Goal: Task Accomplishment & Management: Manage account settings

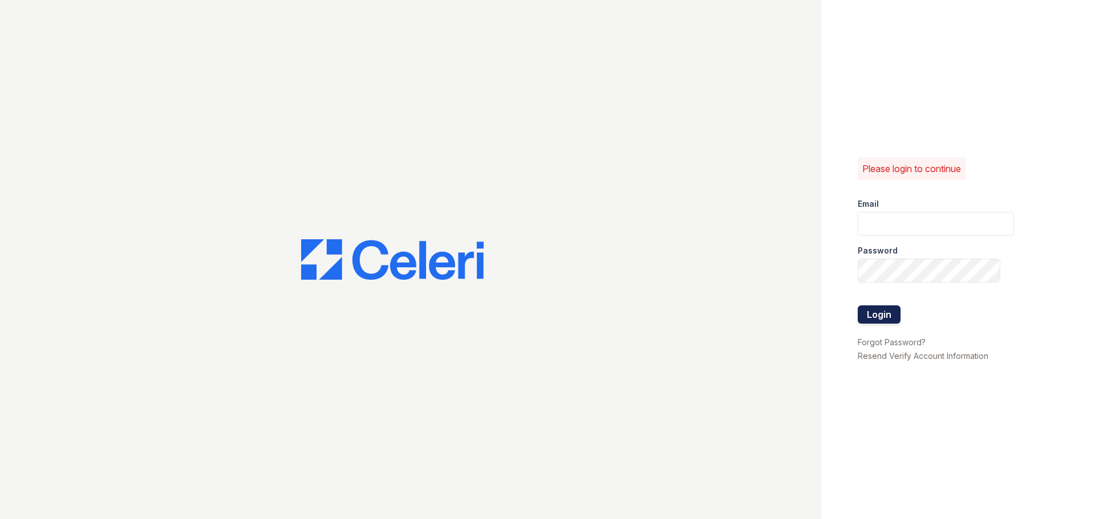
type input "[EMAIL_ADDRESS][DOMAIN_NAME]"
click at [867, 314] on button "Login" at bounding box center [878, 315] width 43 height 18
type input "arriveodentonsouth@trinity-pm.com"
click at [878, 317] on button "Login" at bounding box center [878, 315] width 43 height 18
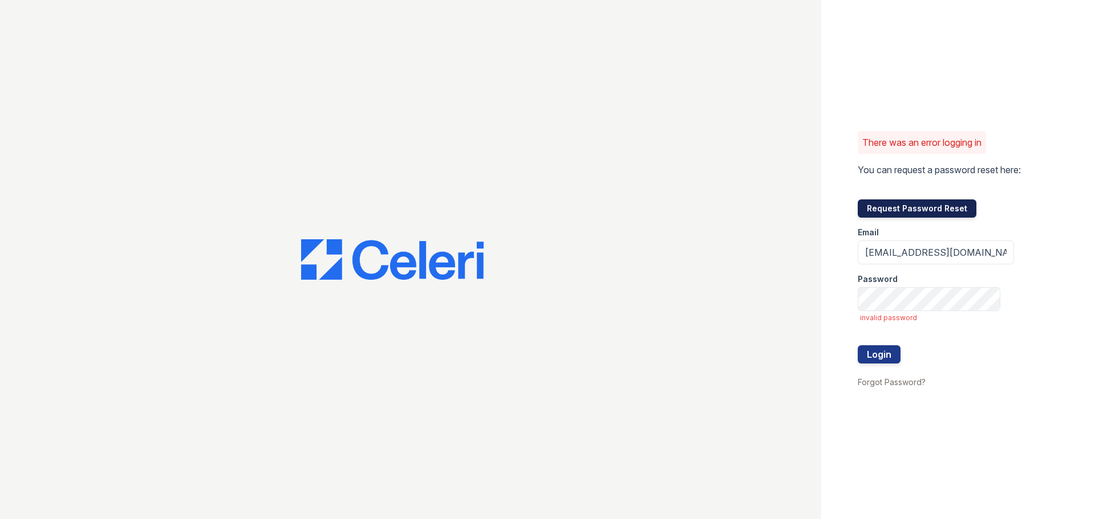
click at [896, 209] on button "Request Password Reset" at bounding box center [916, 209] width 119 height 18
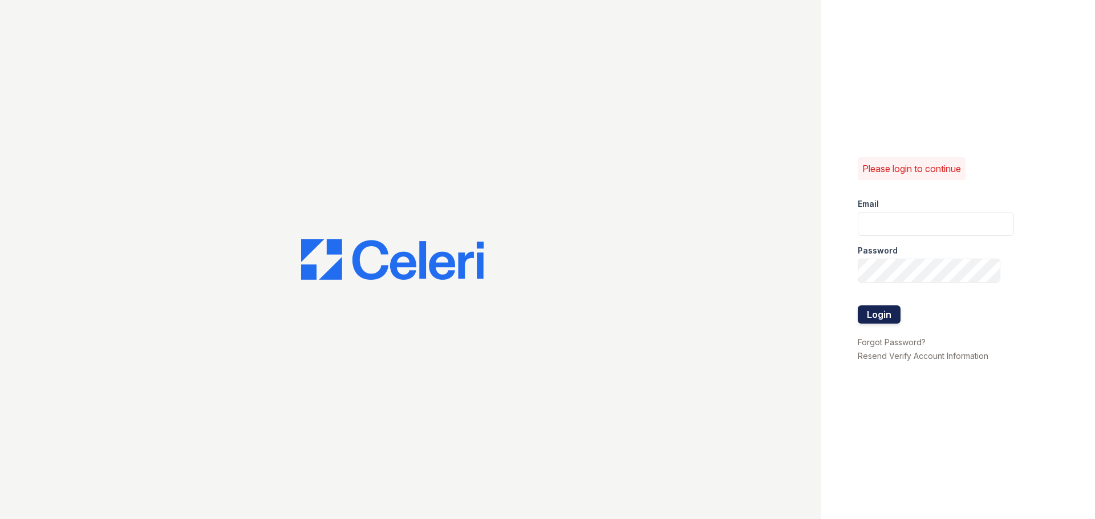
type input "[EMAIL_ADDRESS][DOMAIN_NAME]"
click at [871, 311] on button "Login" at bounding box center [878, 315] width 43 height 18
type input "[EMAIL_ADDRESS][DOMAIN_NAME]"
click at [883, 319] on button "Login" at bounding box center [878, 315] width 43 height 18
